Goal: Task Accomplishment & Management: Complete application form

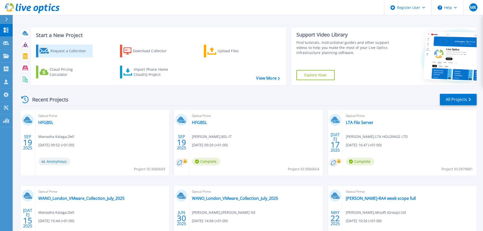
click at [70, 54] on div "Request a Collection" at bounding box center [70, 51] width 41 height 10
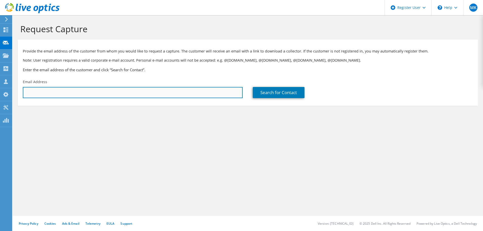
click at [75, 93] on input "text" at bounding box center [133, 92] width 220 height 11
paste input "[EMAIL_ADDRESS][DOMAIN_NAME]"
type input "isackbabu.kottu.contractor@dodgeandcox.com"
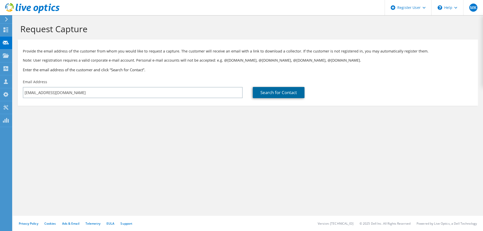
click at [273, 95] on link "Search for Contact" at bounding box center [279, 92] width 52 height 11
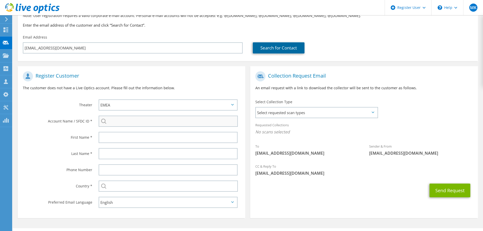
scroll to position [57, 0]
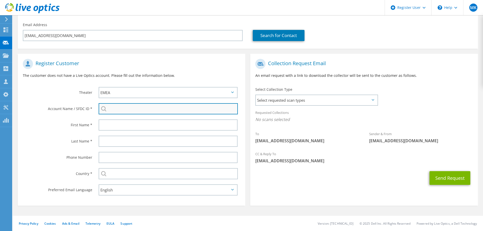
click at [152, 108] on input "search" at bounding box center [168, 108] width 139 height 11
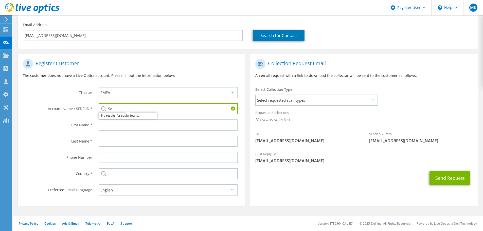
type input "S"
click at [129, 115] on li "DODGE AND COX : 3396681631" at bounding box center [133, 112] width 68 height 6
type input "DODGE AND COX : 3396681631"
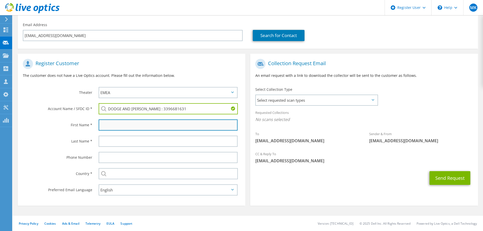
click at [104, 125] on input "text" at bounding box center [168, 124] width 139 height 11
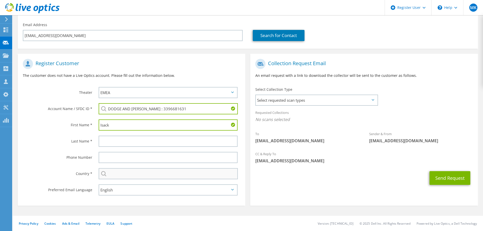
type input "Isack"
click at [123, 176] on input "text" at bounding box center [168, 173] width 139 height 11
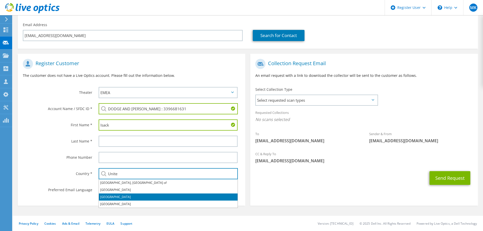
click at [126, 199] on li "United Kingdom" at bounding box center [168, 197] width 139 height 7
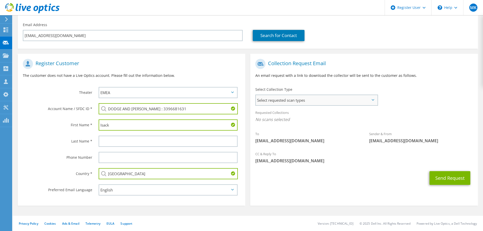
type input "United Kingdom"
click at [310, 104] on span "Select requested scan types" at bounding box center [317, 100] width 122 height 10
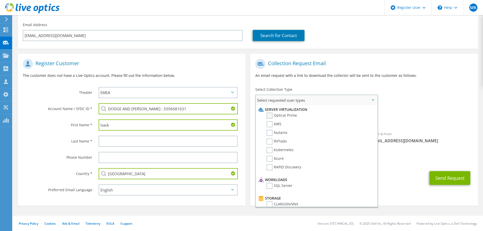
click at [271, 116] on label "Optical Prime" at bounding box center [282, 116] width 30 height 6
click at [0, 0] on input "Optical Prime" at bounding box center [0, 0] width 0 height 0
click at [446, 178] on button "Send Request" at bounding box center [450, 180] width 41 height 14
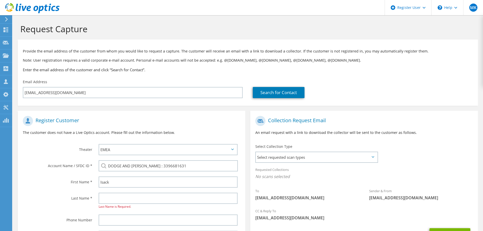
select select "75"
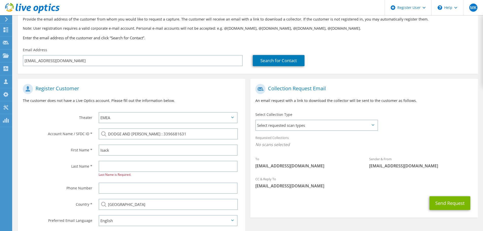
scroll to position [63, 0]
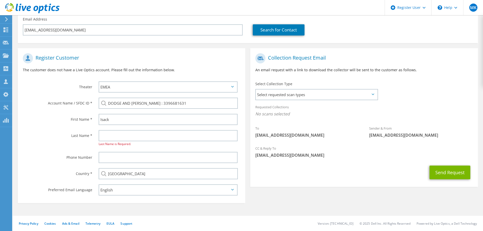
click at [122, 24] on div "Email Address isackbabu.kottu.contractor@dodgeandcox.com" at bounding box center [133, 26] width 230 height 24
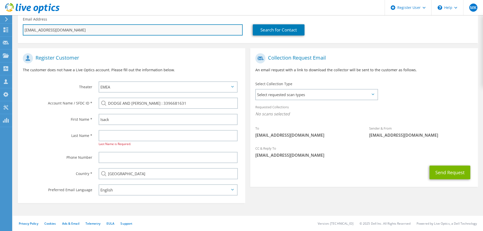
click at [123, 26] on input "[EMAIL_ADDRESS][DOMAIN_NAME]" at bounding box center [133, 29] width 220 height 11
paste input "Rajkumar.Thirugnanasambantham.Contractor@dodgeandcox.com>"
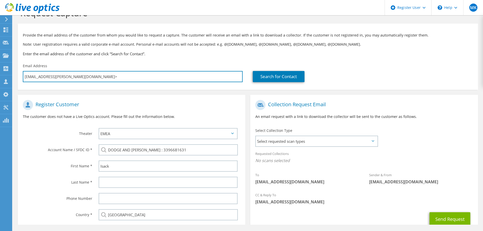
scroll to position [0, 0]
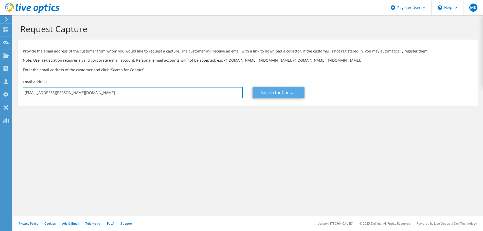
type input "Rajkumar.Thirugnanasambantham.Contractor@dodgeandcox.com"
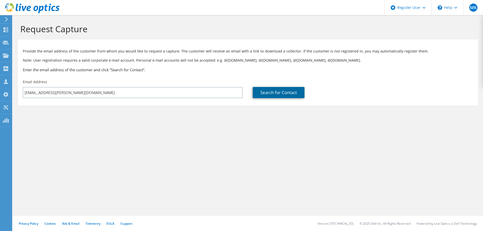
click at [277, 92] on link "Search for Contact" at bounding box center [279, 92] width 52 height 11
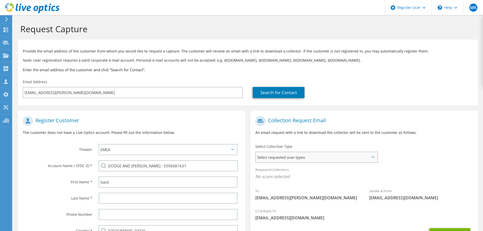
click at [272, 156] on span "Select requested scan types" at bounding box center [317, 157] width 122 height 10
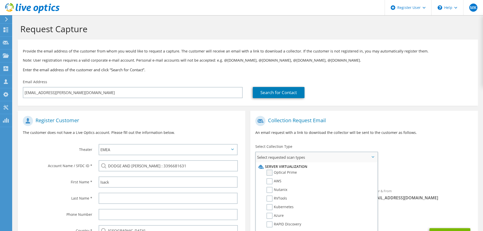
click at [278, 170] on label "Optical Prime" at bounding box center [282, 173] width 30 height 6
click at [0, 0] on input "Optical Prime" at bounding box center [0, 0] width 0 height 0
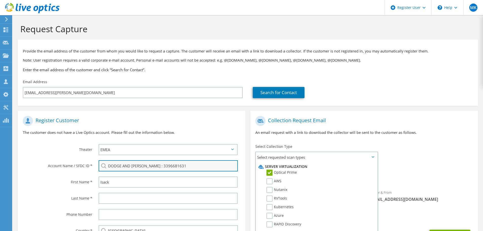
click at [122, 166] on input "DODGE AND COX : 3396681631" at bounding box center [168, 165] width 139 height 11
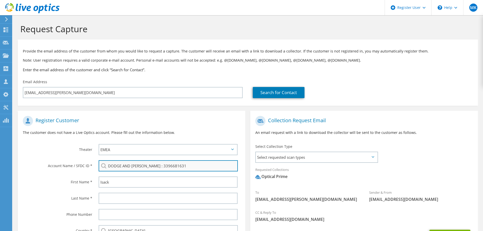
click at [122, 166] on input "DODGE AND COX : 3396681631" at bounding box center [168, 165] width 139 height 11
paste input "3396681649"
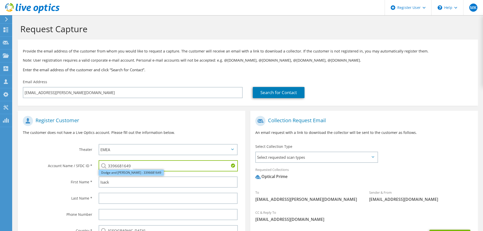
click at [113, 176] on li "Dodge and Cox : 3396681649" at bounding box center [131, 173] width 65 height 6
type input "Dodge and Cox : 3396681649"
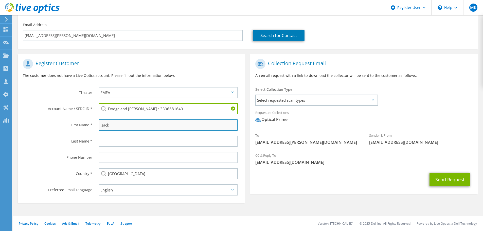
click at [115, 130] on input "Isack" at bounding box center [168, 124] width 139 height 11
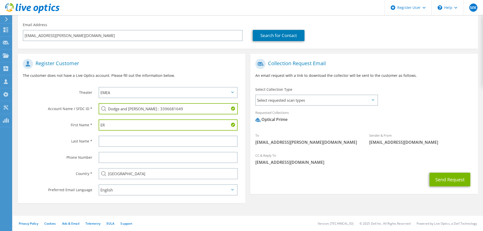
type input "E"
type input "Rajkumar"
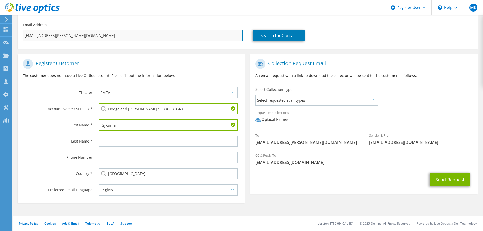
click at [46, 36] on input "Rajkumar.Thirugnanasambantham.Contractor@dodgeandcox.com" at bounding box center [133, 35] width 220 height 11
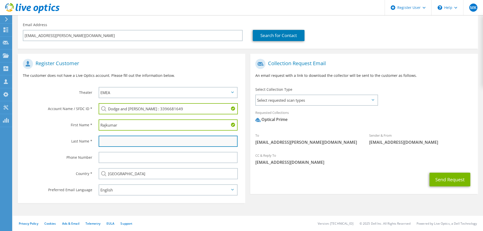
click at [136, 142] on input "text" at bounding box center [168, 141] width 139 height 11
paste input "Thirugnanasambantham"
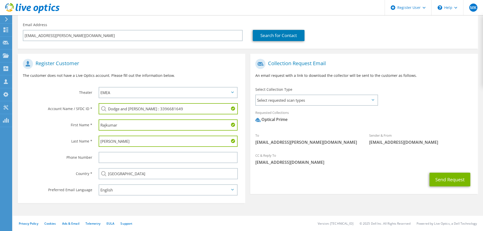
type input "Thirugnanasambantham"
click at [29, 161] on div "Phone Number" at bounding box center [56, 157] width 76 height 16
click at [296, 102] on span "Select requested scan types" at bounding box center [317, 100] width 122 height 10
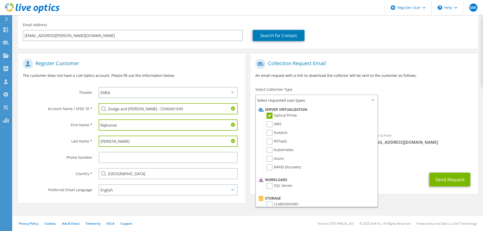
click at [427, 110] on div "Requested Collections No scans selected Optical Prime" at bounding box center [364, 117] width 228 height 20
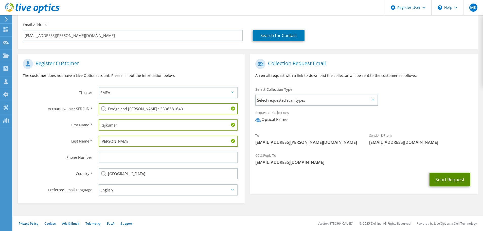
click at [450, 184] on button "Send Request" at bounding box center [450, 180] width 41 height 14
